Goal: Use online tool/utility: Use online tool/utility

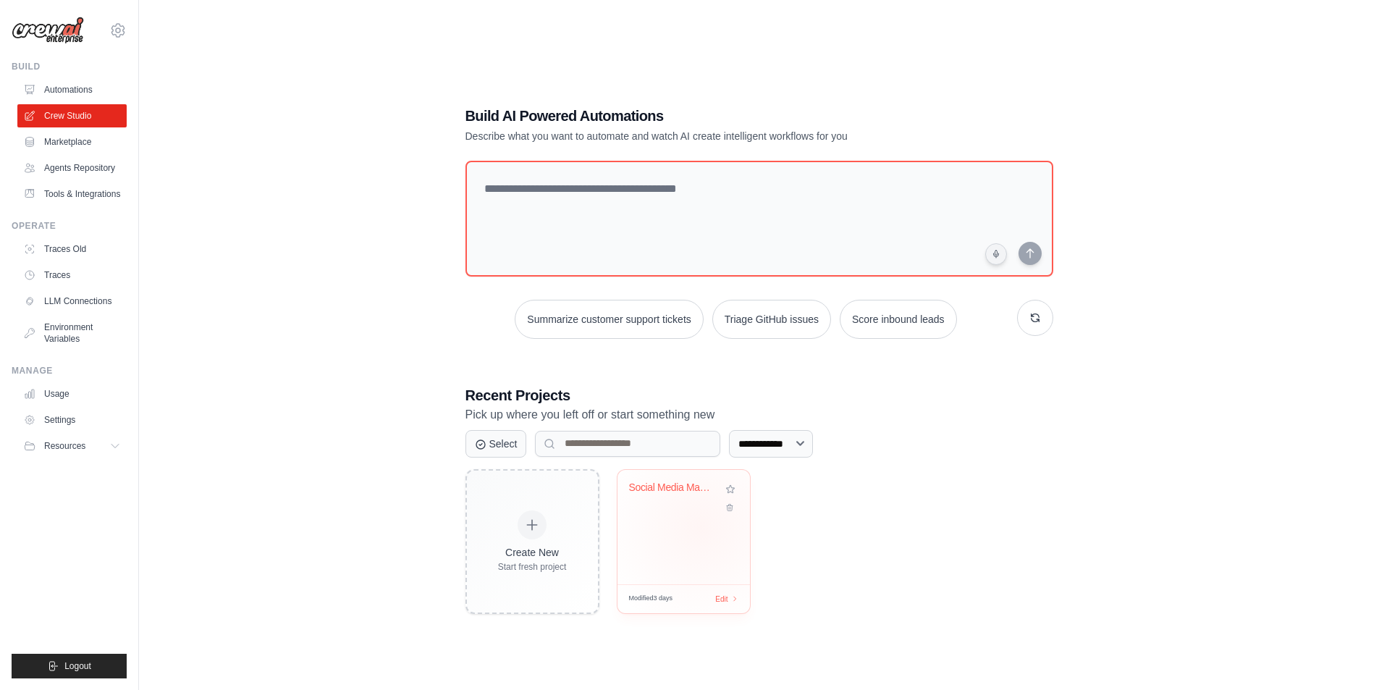
click at [701, 527] on div "Social Media Management & Analytics..." at bounding box center [683, 527] width 132 height 114
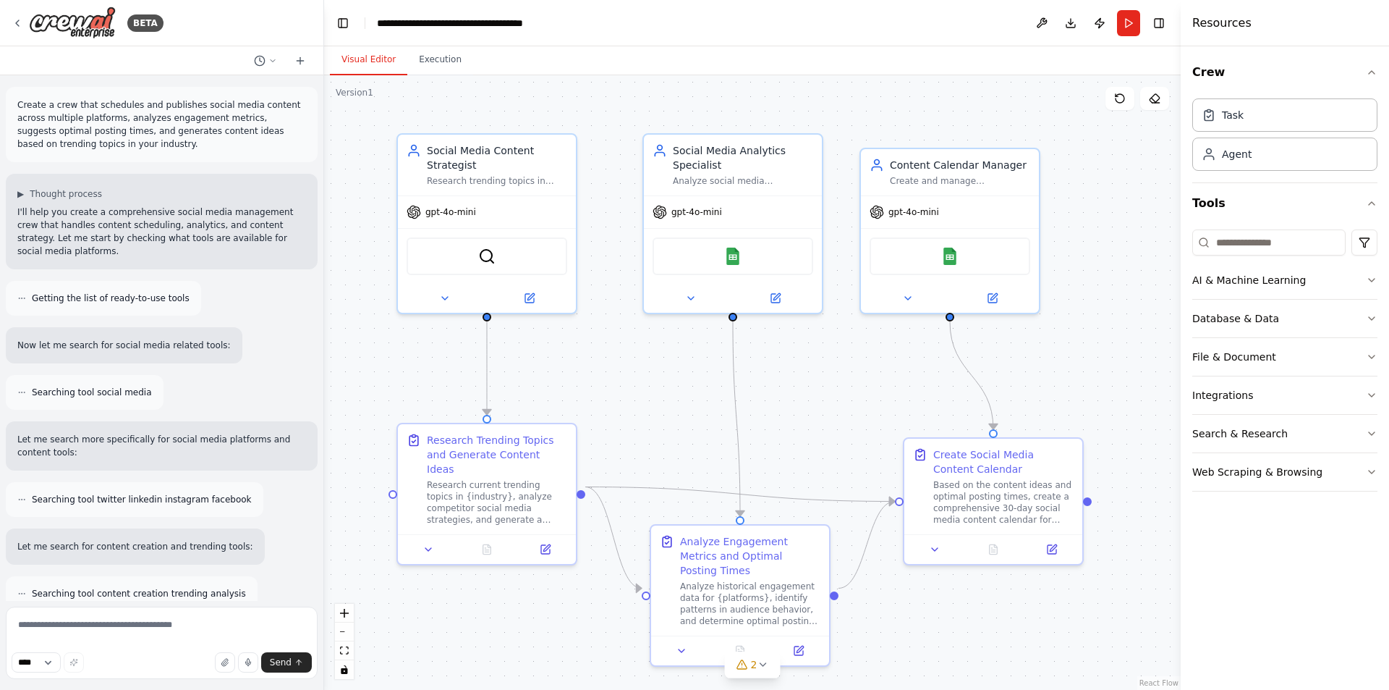
scroll to position [1591, 0]
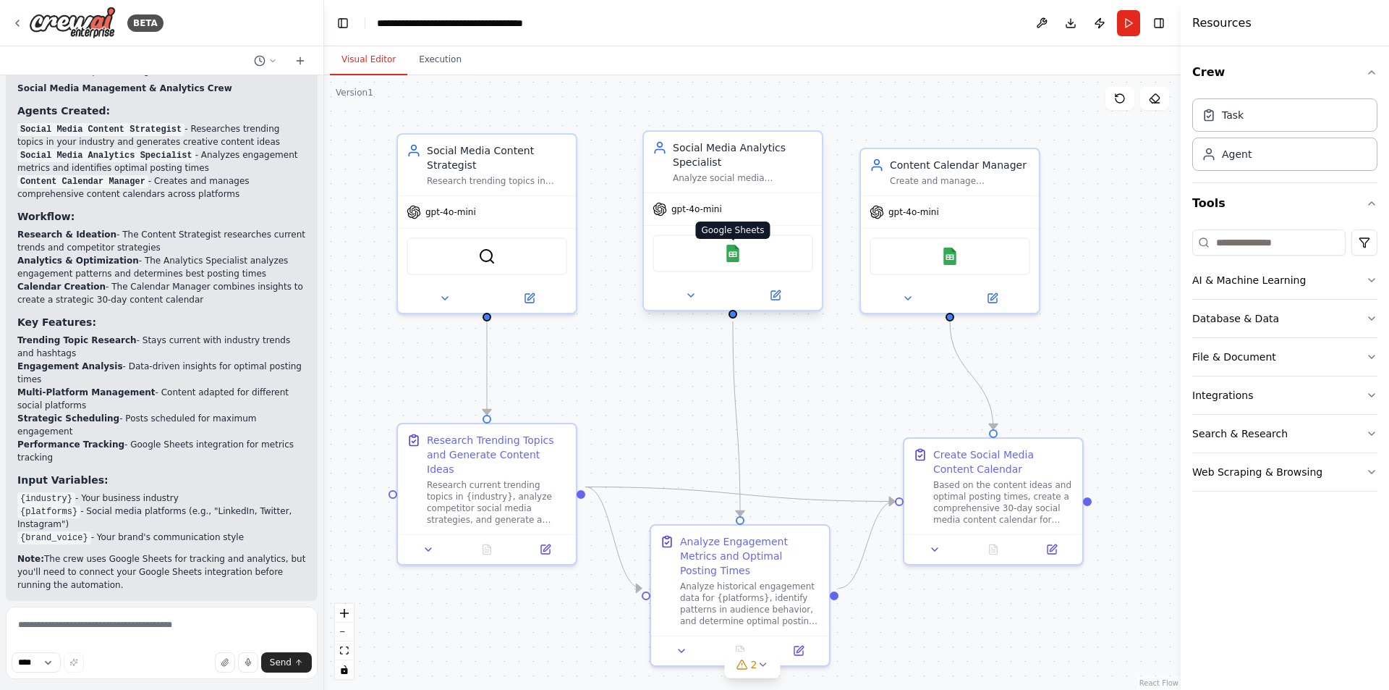
click at [734, 253] on img at bounding box center [732, 253] width 17 height 17
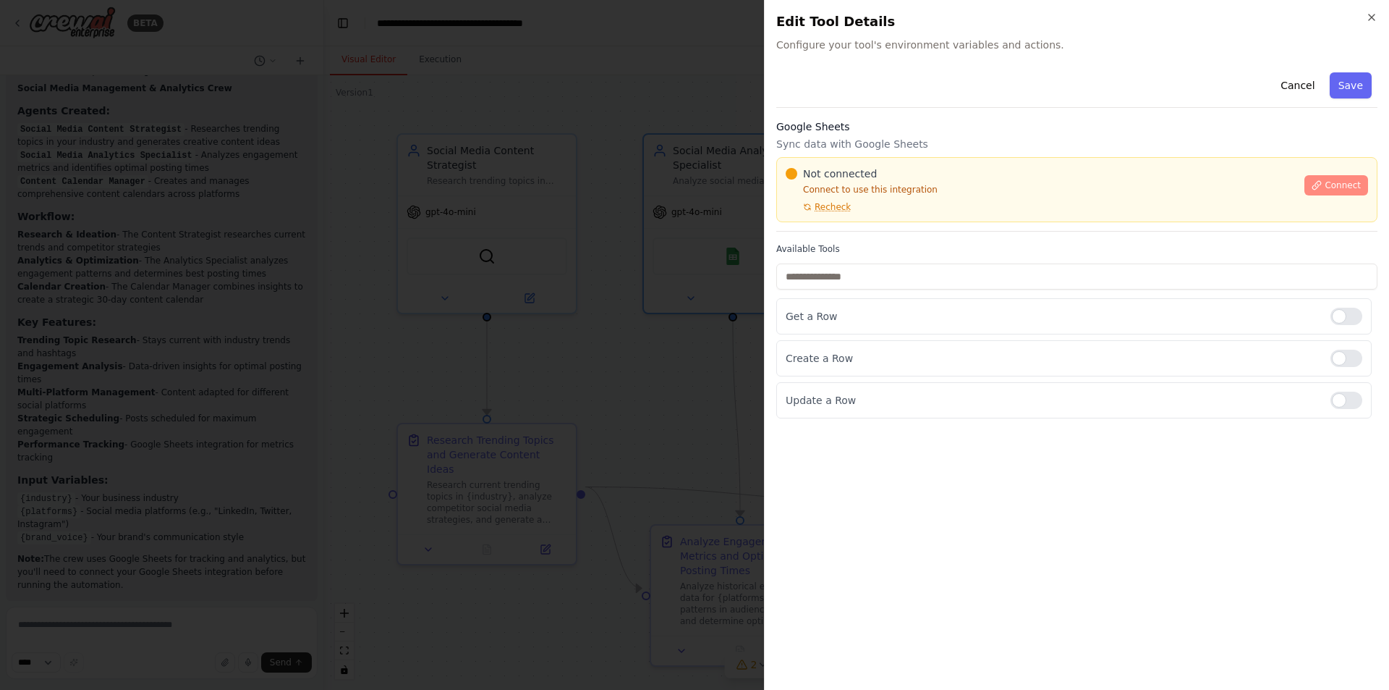
click at [1346, 182] on span "Connect" at bounding box center [1343, 185] width 36 height 12
click at [1341, 185] on span "Connect" at bounding box center [1343, 185] width 36 height 12
click at [826, 205] on span "Recheck" at bounding box center [833, 207] width 36 height 12
click at [1355, 187] on span "Connect" at bounding box center [1343, 185] width 36 height 12
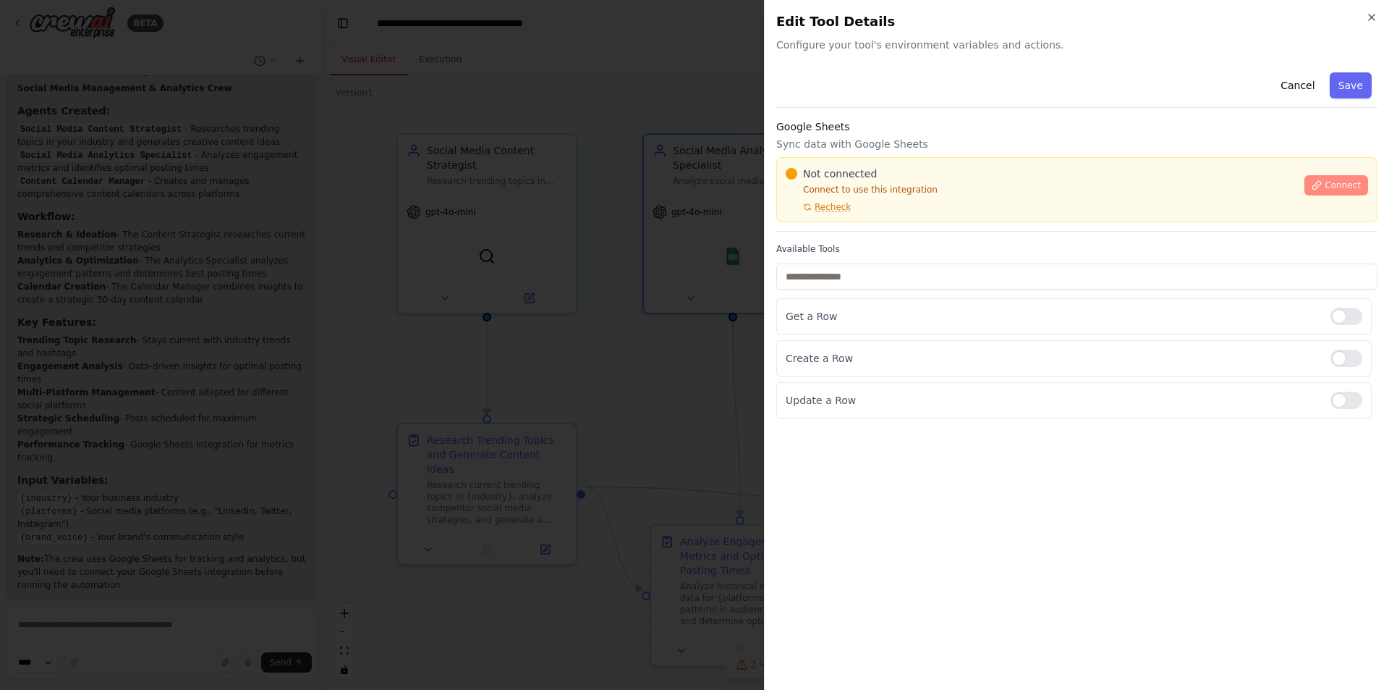
click at [1355, 187] on span "Connect" at bounding box center [1343, 185] width 36 height 12
click at [1329, 189] on span "Connect" at bounding box center [1343, 185] width 36 height 12
